Goal: Information Seeking & Learning: Learn about a topic

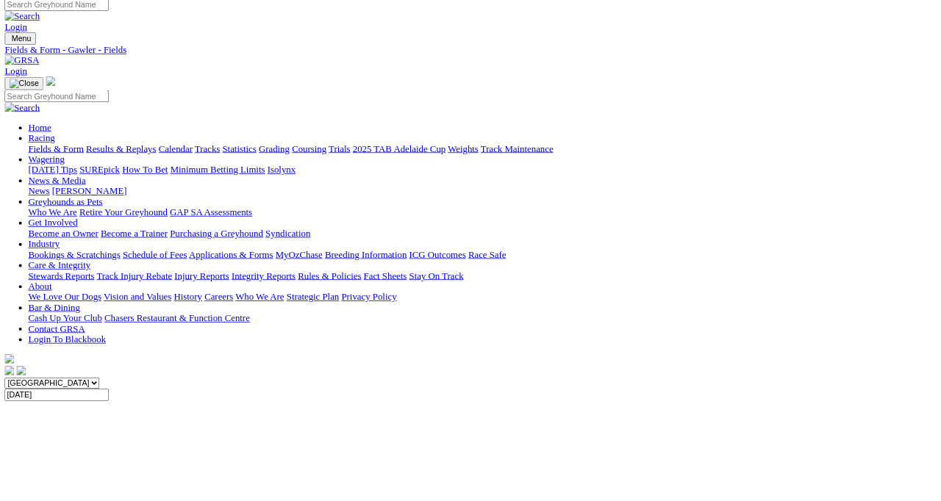
scroll to position [18, 0]
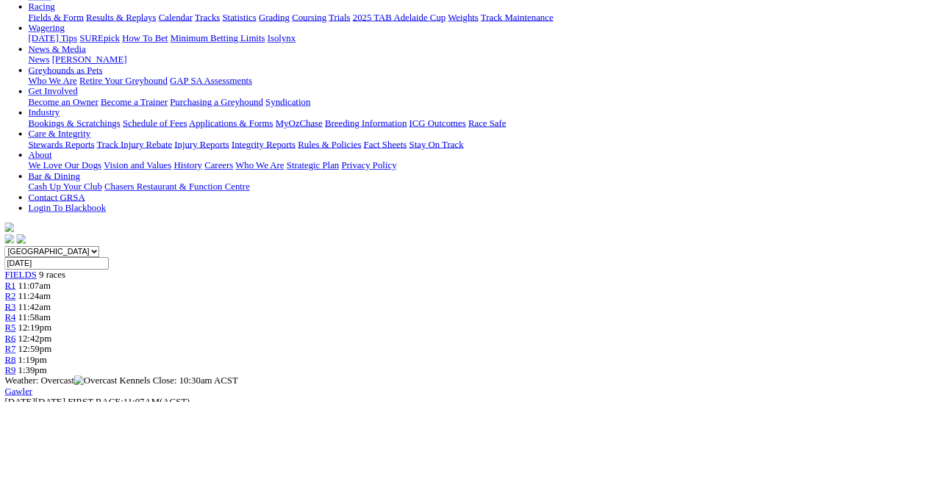
scroll to position [176, 0]
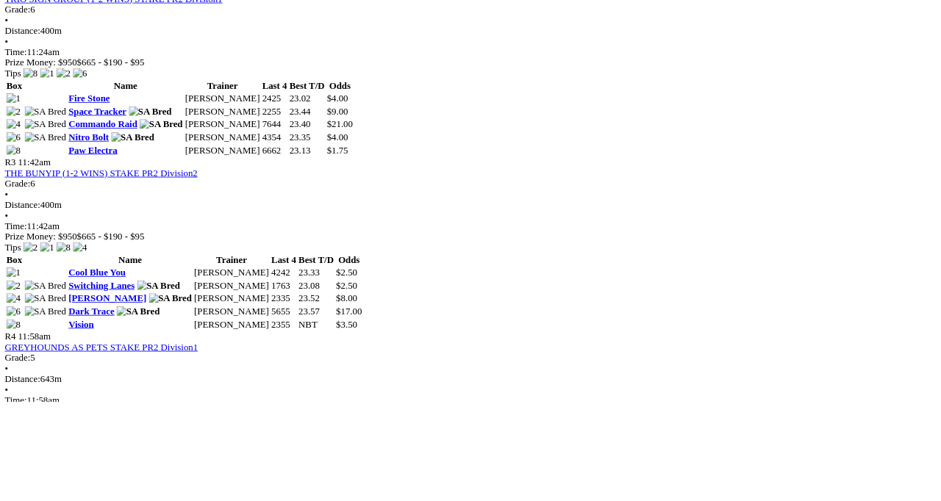
scroll to position [1065, 0]
